Goal: Obtain resource: Download file/media

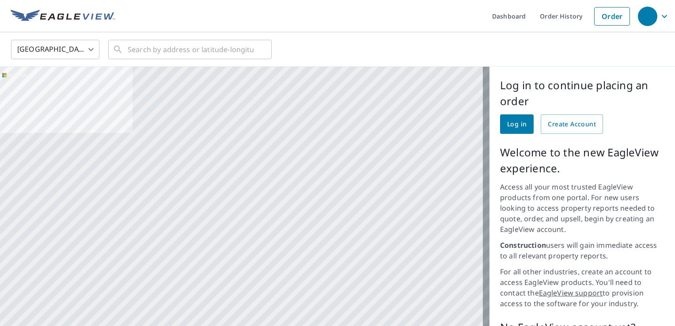
click at [516, 127] on span "Log in" at bounding box center [516, 124] width 19 height 11
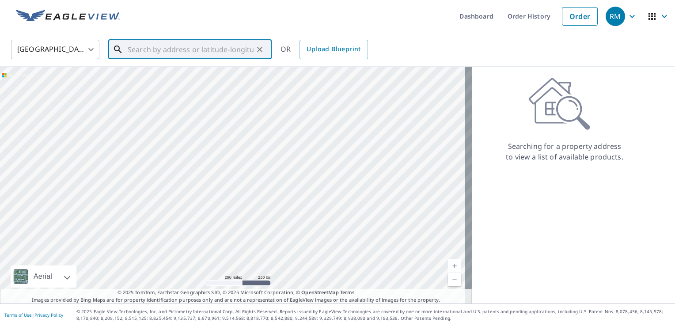
click at [133, 55] on input "text" at bounding box center [191, 49] width 126 height 25
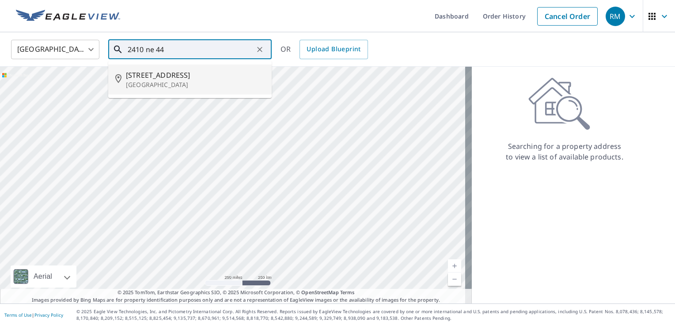
click at [154, 80] on span "2410 Ne 44th Ct" at bounding box center [195, 75] width 139 height 11
type input "2410 Ne 44th Ct Pompano Beach, FL 33064"
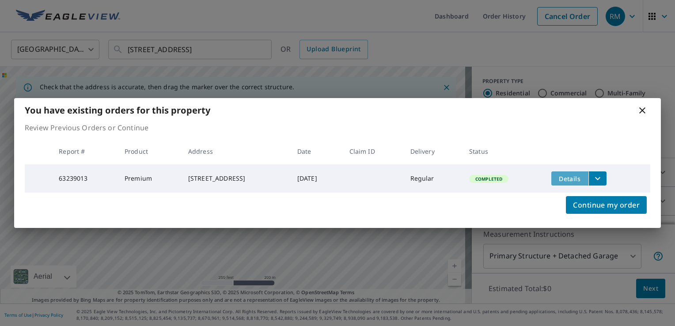
click at [581, 176] on span "Details" at bounding box center [570, 179] width 27 height 8
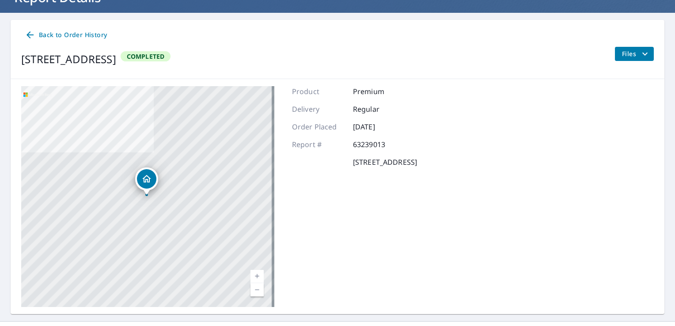
scroll to position [66, 0]
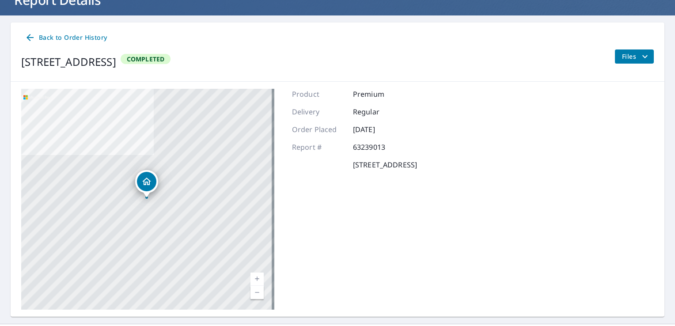
click at [640, 54] on icon "filesDropdownBtn-63239013" at bounding box center [645, 56] width 11 height 11
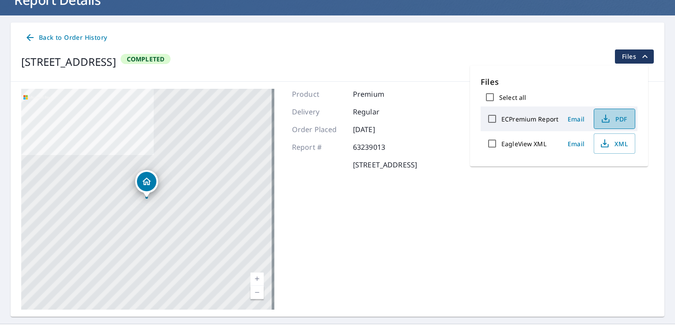
click at [619, 120] on span "PDF" at bounding box center [614, 119] width 28 height 11
